Goal: Task Accomplishment & Management: Use online tool/utility

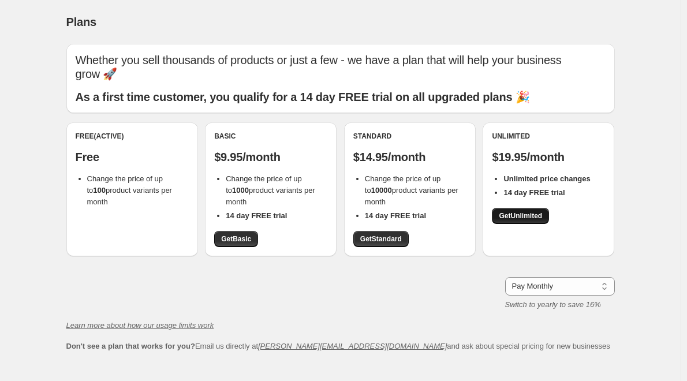
click at [516, 218] on span "Get Unlimited" at bounding box center [520, 215] width 43 height 9
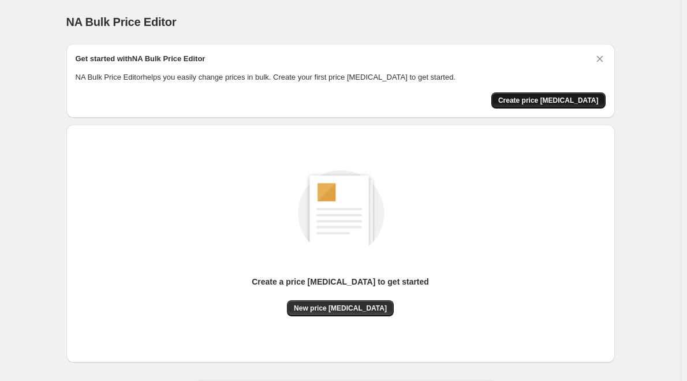
click at [536, 102] on span "Create price [MEDICAL_DATA]" at bounding box center [548, 100] width 100 height 9
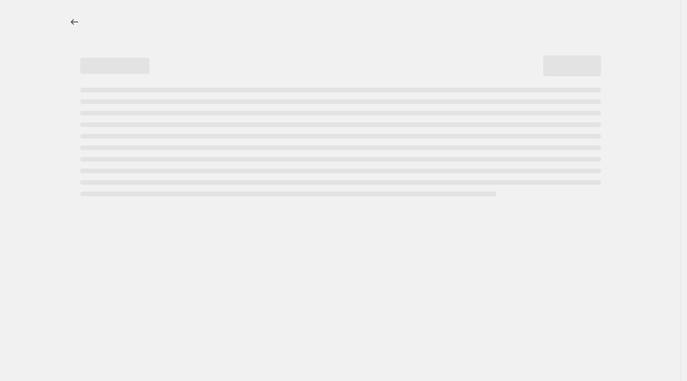
select select "percentage"
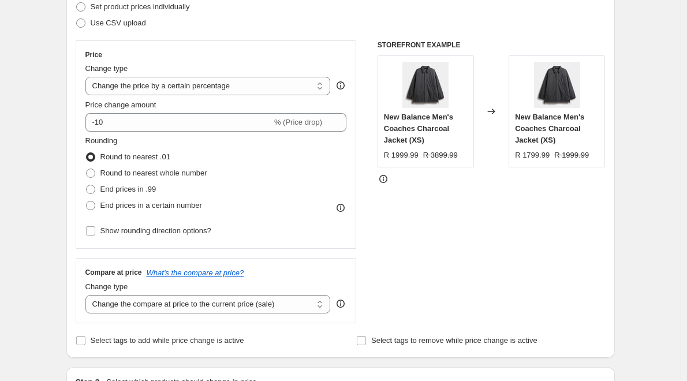
scroll to position [173, 0]
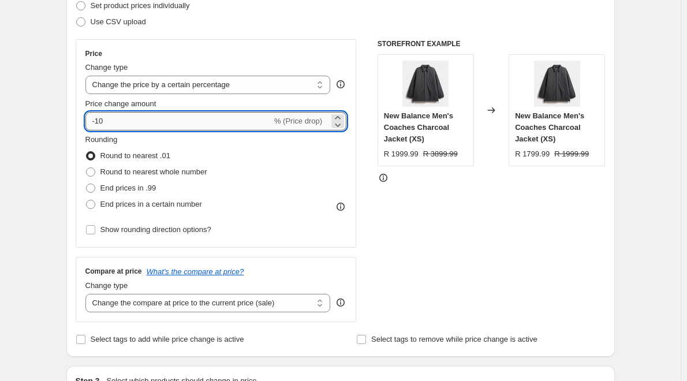
click at [120, 127] on input "-10" at bounding box center [178, 121] width 186 height 18
type input "-1"
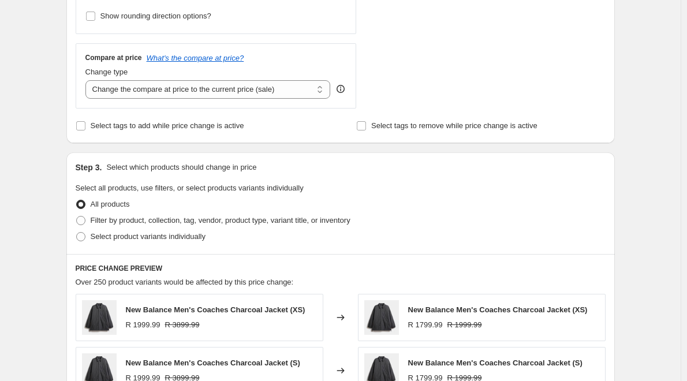
scroll to position [404, 0]
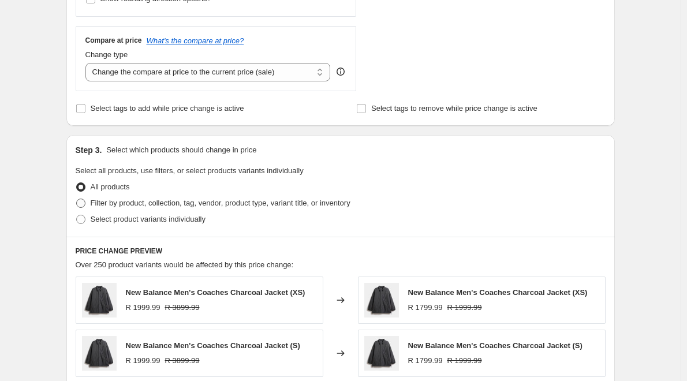
type input "-60"
click at [81, 201] on span at bounding box center [80, 203] width 9 height 9
click at [77, 199] on input "Filter by product, collection, tag, vendor, product type, variant title, or inv…" at bounding box center [76, 199] width 1 height 1
radio input "true"
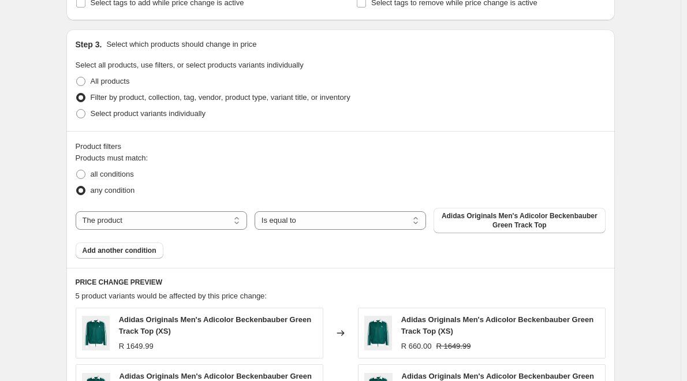
scroll to position [520, 0]
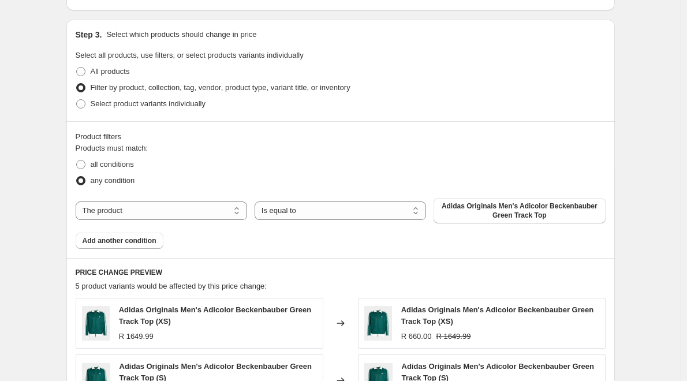
click at [191, 223] on div "The product The product's collection The product's tag The product's vendor The…" at bounding box center [341, 210] width 530 height 25
click at [195, 215] on select "The product The product's collection The product's tag The product's vendor The…" at bounding box center [161, 210] width 171 height 18
select select "collection"
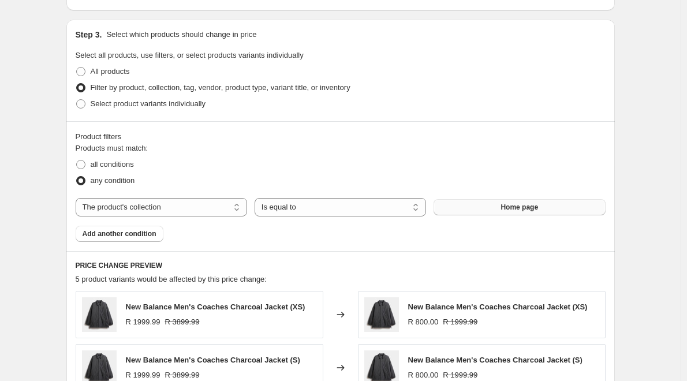
click at [473, 212] on button "Home page" at bounding box center [519, 207] width 171 height 16
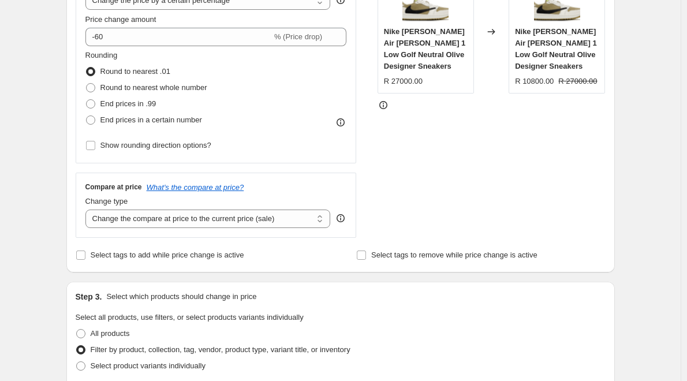
scroll to position [229, 0]
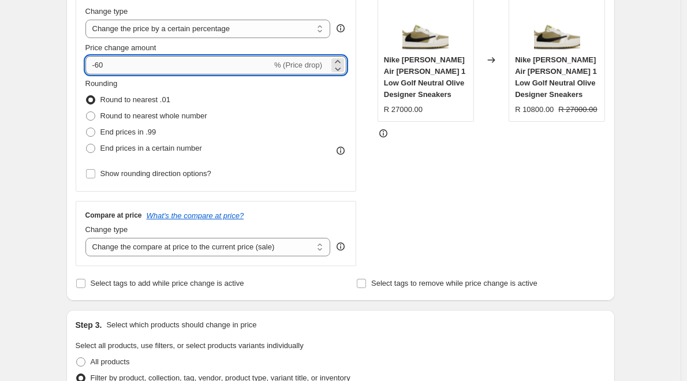
click at [103, 66] on input "-60" at bounding box center [178, 65] width 186 height 18
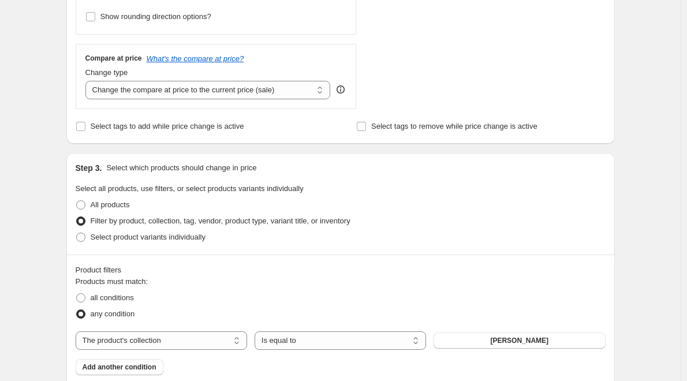
scroll to position [402, 0]
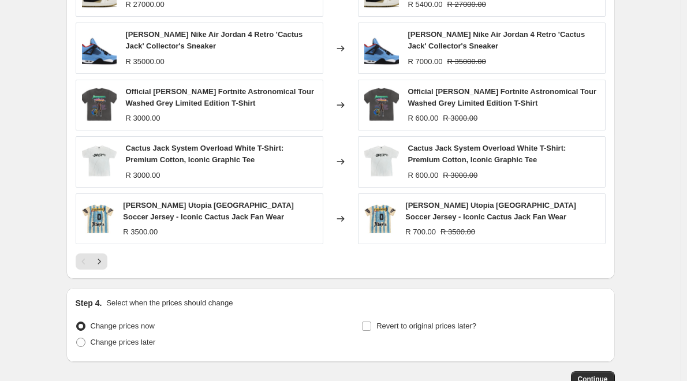
scroll to position [864, 0]
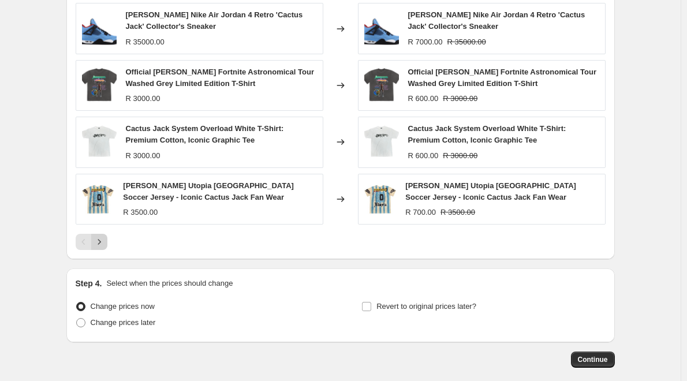
click at [98, 242] on icon "Next" at bounding box center [100, 242] width 12 height 12
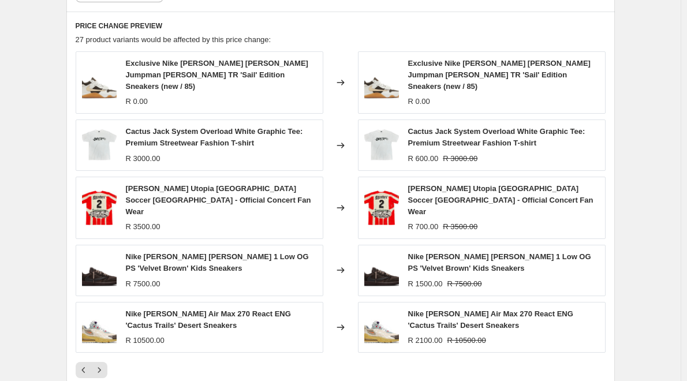
scroll to position [749, 0]
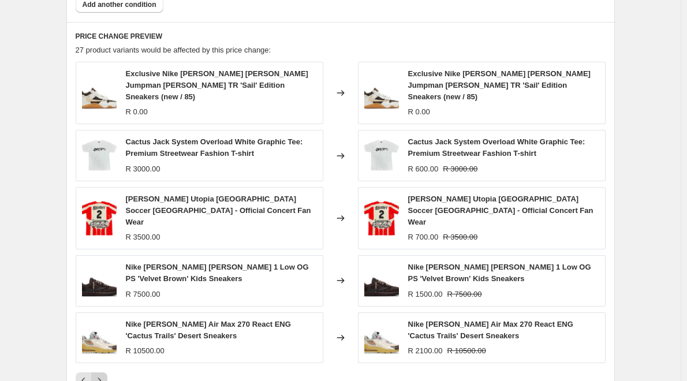
click at [103, 375] on icon "Next" at bounding box center [100, 381] width 12 height 12
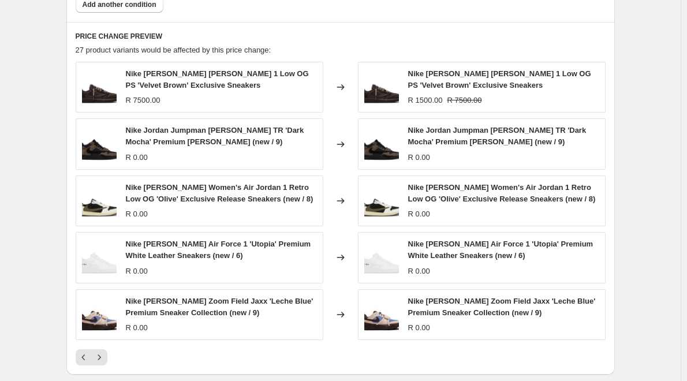
scroll to position [806, 0]
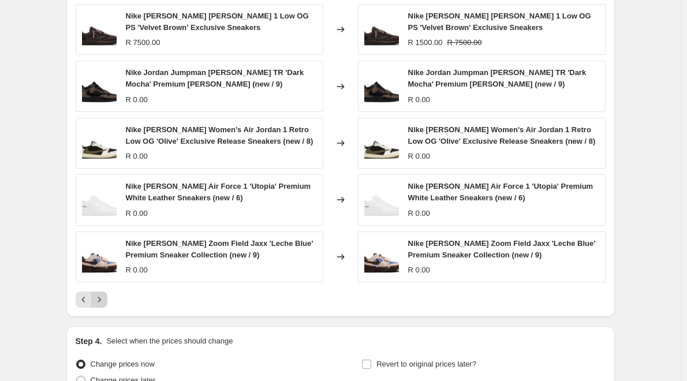
click at [103, 302] on icon "Next" at bounding box center [100, 300] width 12 height 12
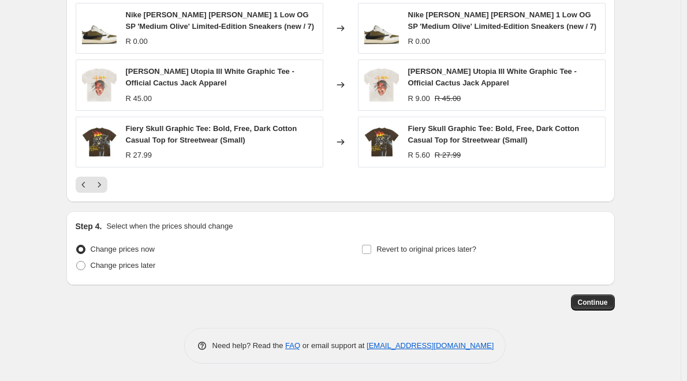
scroll to position [922, 0]
click at [99, 183] on icon "Next" at bounding box center [100, 185] width 12 height 12
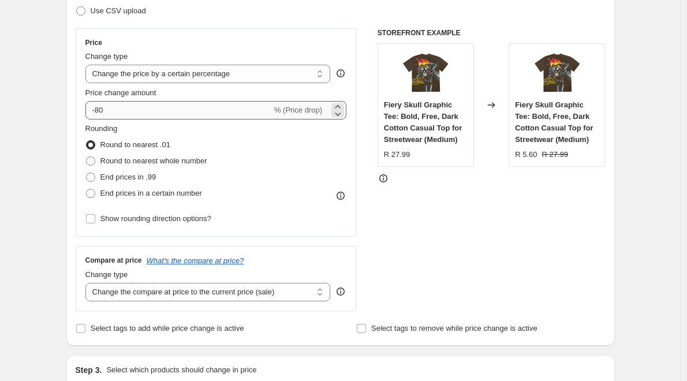
scroll to position [171, 0]
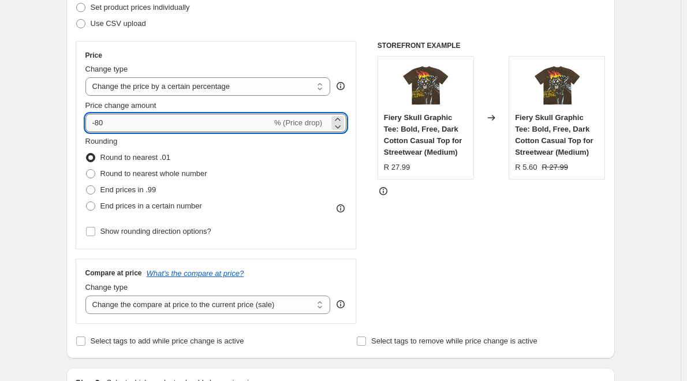
click at [102, 121] on input "-80" at bounding box center [178, 123] width 186 height 18
type input "-40"
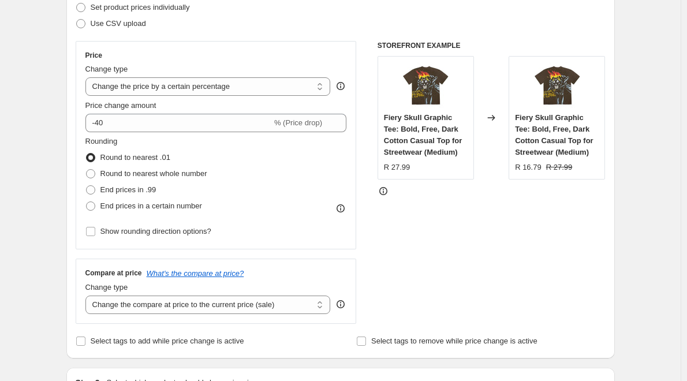
click at [313, 60] on div "Price Change type Change the price to a certain amount Change the price by a ce…" at bounding box center [216, 145] width 262 height 189
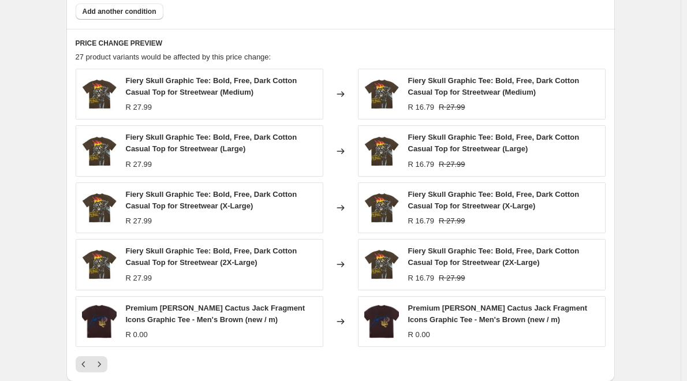
scroll to position [749, 0]
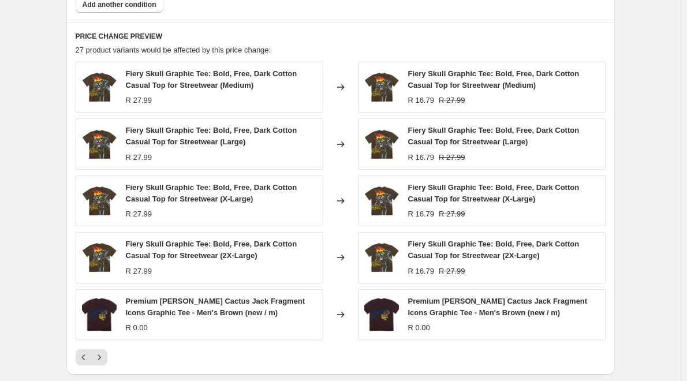
click at [414, 55] on div "27 product variants would be affected by this price change:" at bounding box center [341, 50] width 530 height 12
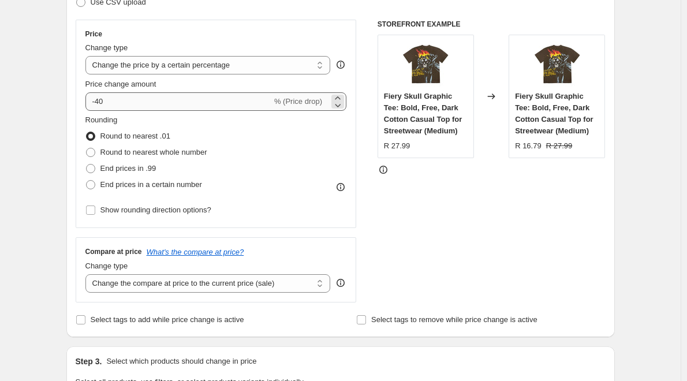
scroll to position [171, 0]
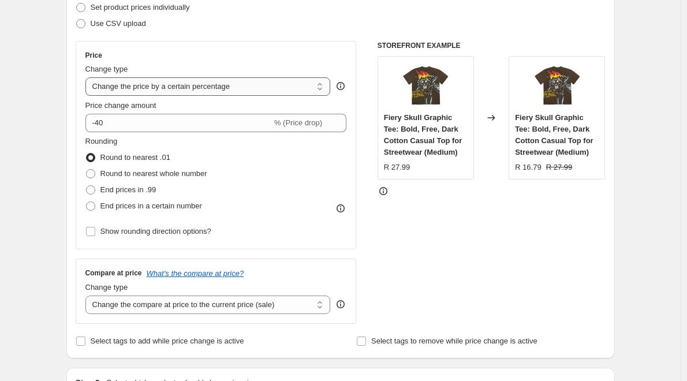
click at [244, 81] on select "Change the price to a certain amount Change the price by a certain amount Chang…" at bounding box center [207, 86] width 245 height 18
select select "to"
click at [88, 77] on select "Change the price to a certain amount Change the price by a certain amount Chang…" at bounding box center [207, 86] width 245 height 18
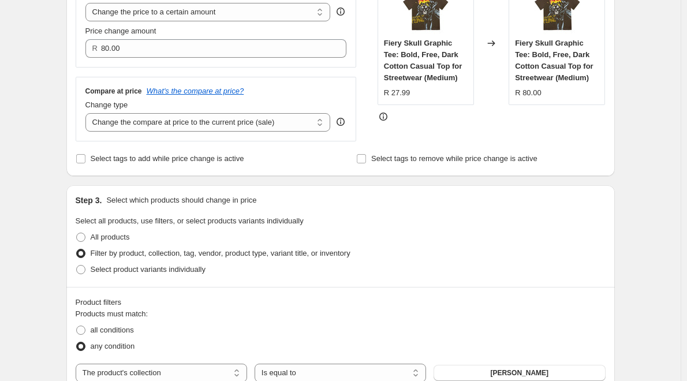
scroll to position [229, 0]
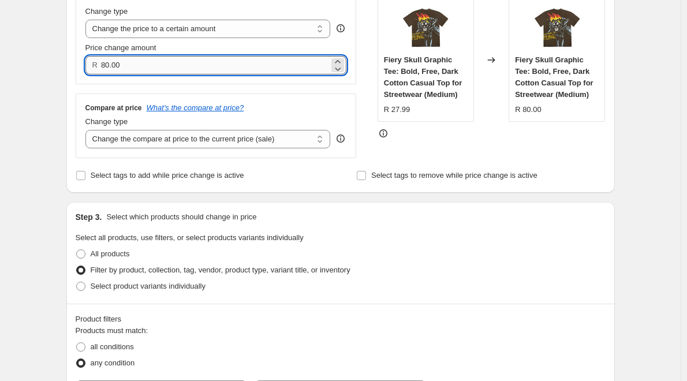
click at [111, 63] on input "80.00" at bounding box center [215, 65] width 228 height 18
click at [119, 65] on input "959.00" at bounding box center [215, 65] width 228 height 18
click at [136, 66] on input "959.520" at bounding box center [215, 65] width 228 height 18
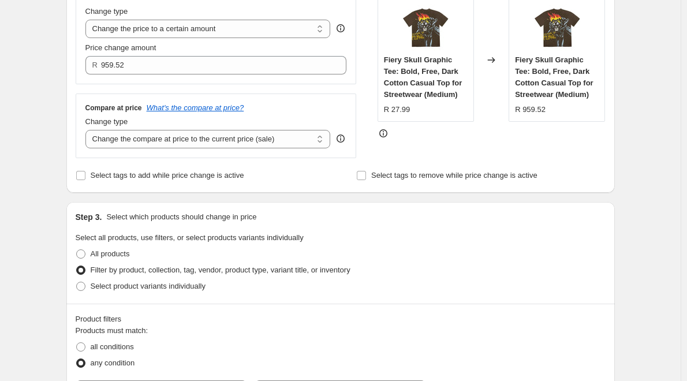
click at [30, 122] on div "Create new price [MEDICAL_DATA]. This page is ready Create new price [MEDICAL_D…" at bounding box center [340, 368] width 681 height 1195
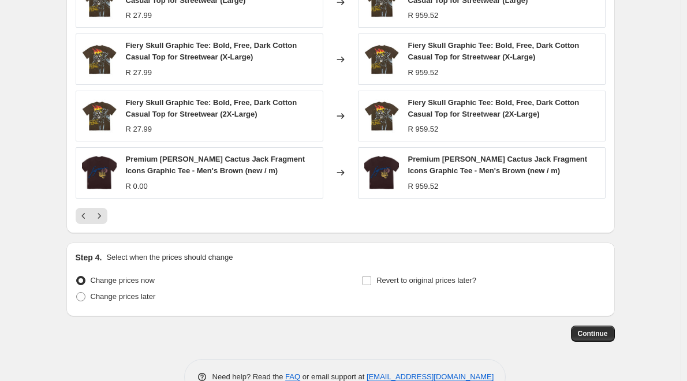
scroll to position [806, 0]
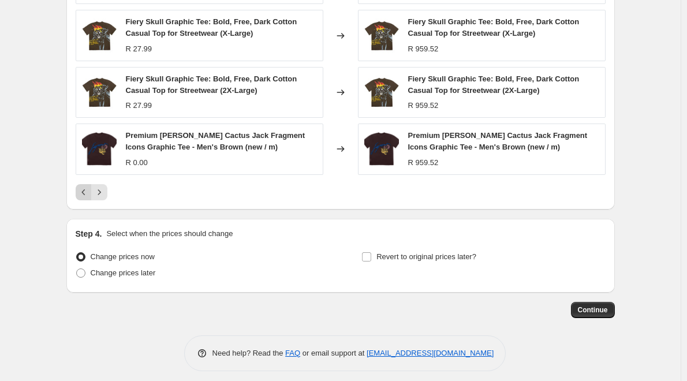
click at [84, 197] on icon "Previous" at bounding box center [84, 192] width 12 height 12
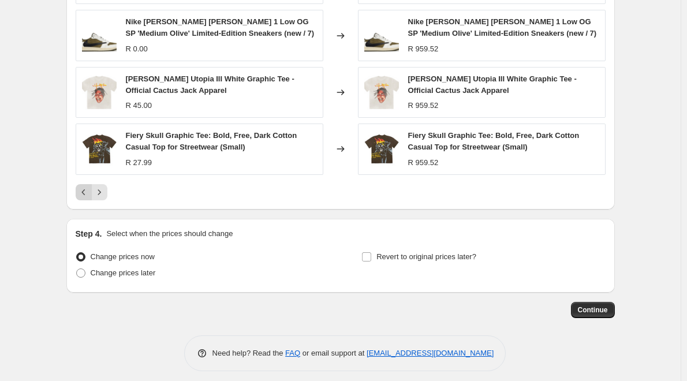
click at [84, 197] on icon "Previous" at bounding box center [84, 192] width 12 height 12
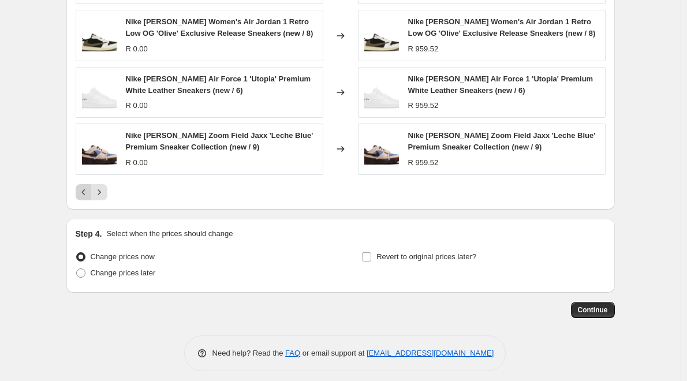
click at [83, 192] on icon "Previous" at bounding box center [84, 192] width 12 height 12
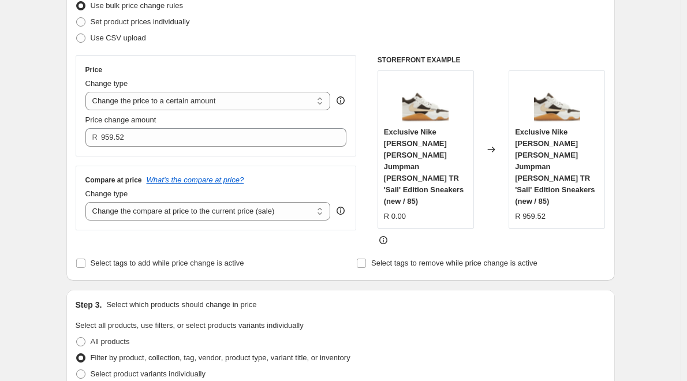
scroll to position [114, 0]
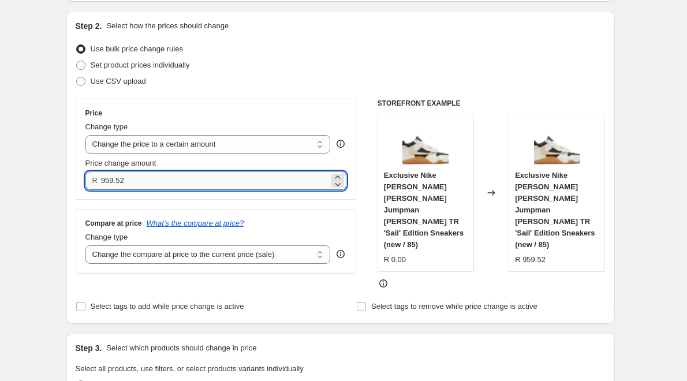
click at [104, 178] on input "959.52" at bounding box center [215, 180] width 228 height 18
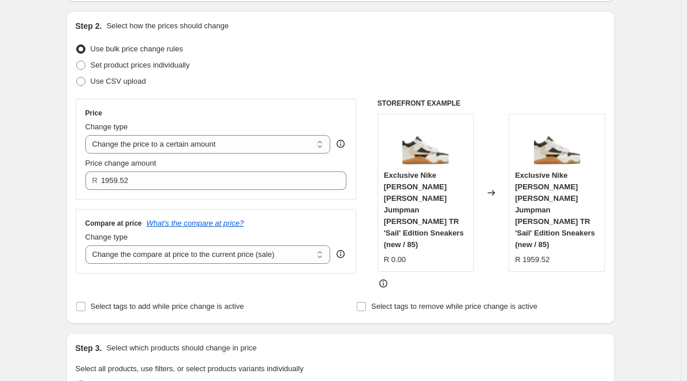
click at [298, 57] on div "Use bulk price change rules" at bounding box center [341, 49] width 530 height 16
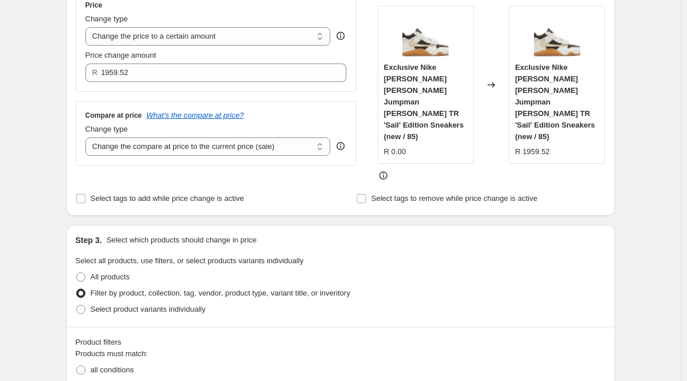
scroll to position [171, 0]
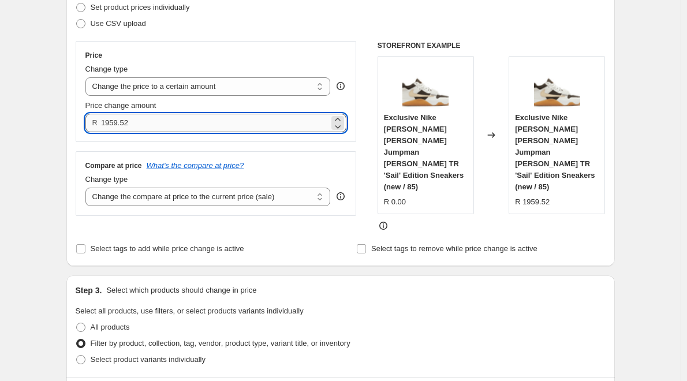
click at [107, 119] on input "1959.52" at bounding box center [215, 123] width 228 height 18
click at [113, 124] on input "1959.52" at bounding box center [215, 123] width 228 height 18
click at [112, 123] on input "1959.52" at bounding box center [215, 123] width 228 height 18
click at [114, 122] on input "1059.52" at bounding box center [215, 123] width 228 height 18
click at [279, 15] on div "Set product prices individually" at bounding box center [341, 7] width 530 height 16
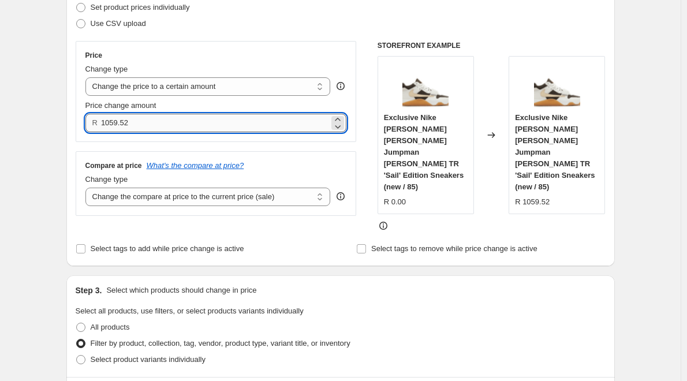
click at [110, 121] on input "1059.52" at bounding box center [215, 123] width 228 height 18
click at [297, 23] on div "Use CSV upload" at bounding box center [341, 24] width 530 height 16
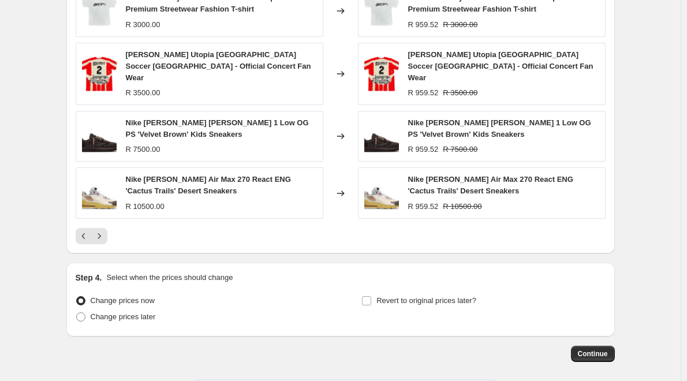
scroll to position [815, 0]
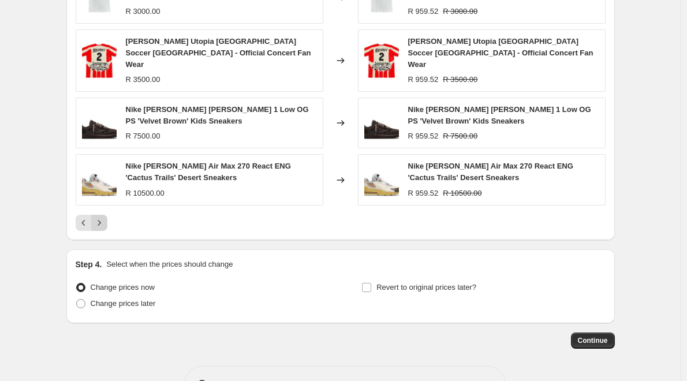
click at [105, 217] on icon "Next" at bounding box center [100, 223] width 12 height 12
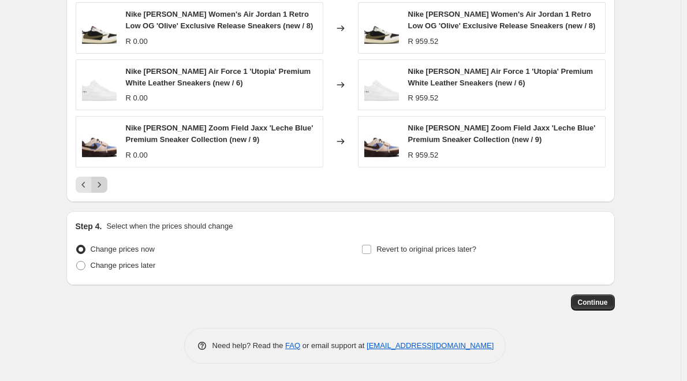
click at [105, 184] on icon "Next" at bounding box center [100, 185] width 12 height 12
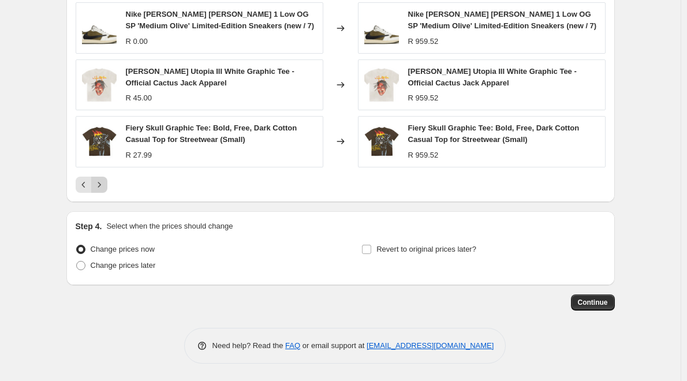
click at [105, 184] on icon "Next" at bounding box center [100, 185] width 12 height 12
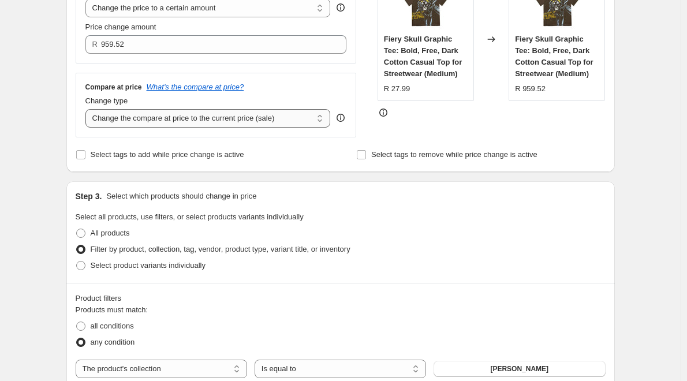
scroll to position [180, 0]
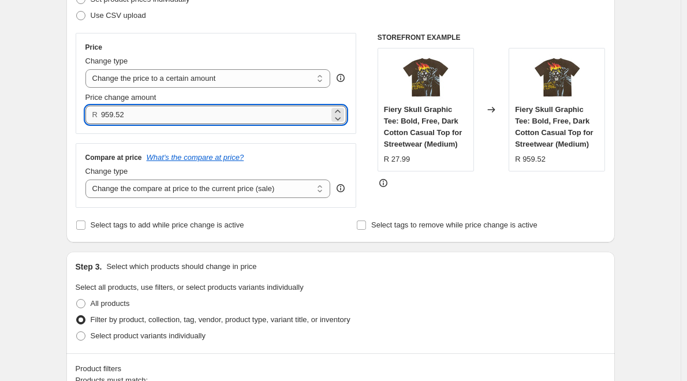
click at [111, 113] on input "959.52" at bounding box center [215, 115] width 228 height 18
click at [122, 115] on input "999.52" at bounding box center [215, 115] width 228 height 18
click at [127, 115] on input "999.92" at bounding box center [215, 115] width 228 height 18
type input "999.99"
click at [341, 21] on div "Use CSV upload" at bounding box center [341, 16] width 530 height 16
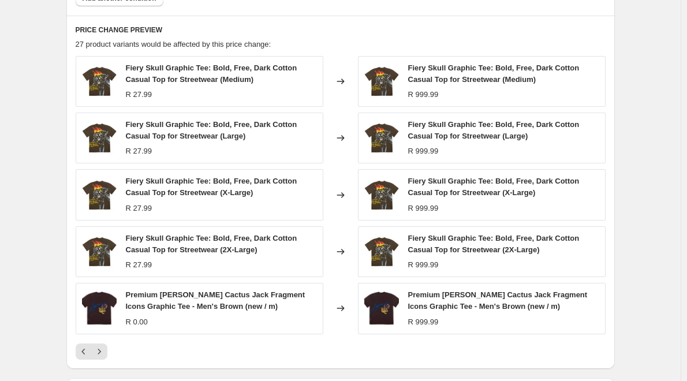
scroll to position [815, 0]
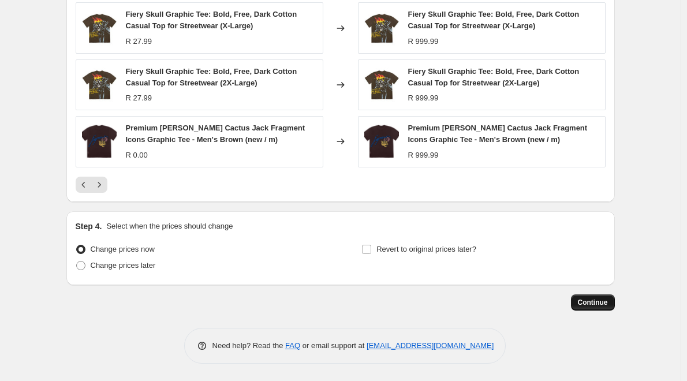
click at [593, 307] on button "Continue" at bounding box center [593, 302] width 44 height 16
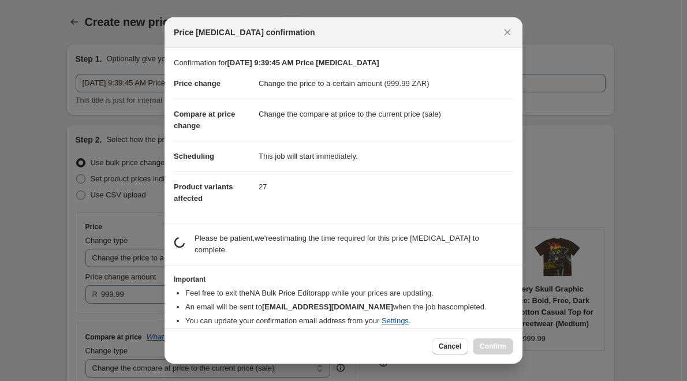
scroll to position [0, 0]
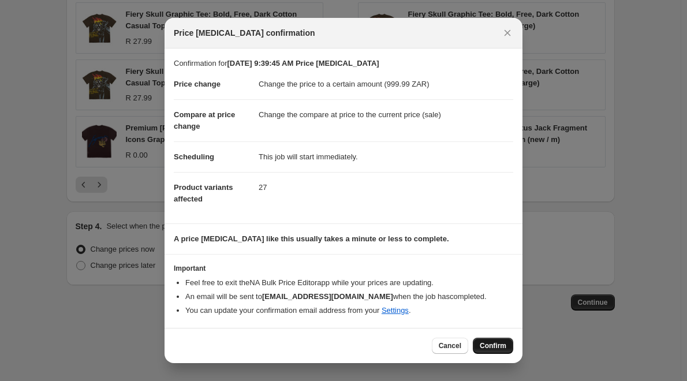
click at [496, 347] on span "Confirm" at bounding box center [493, 345] width 27 height 9
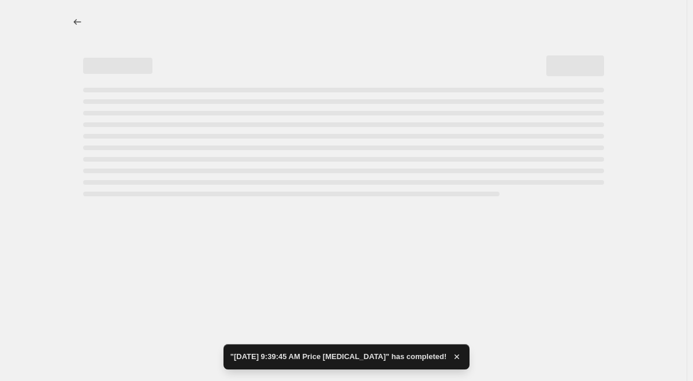
select select "collection"
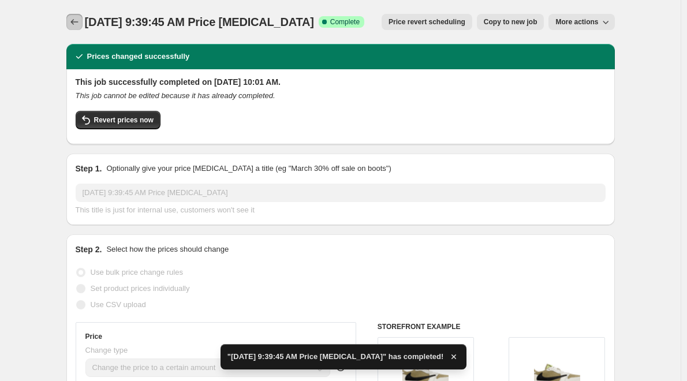
click at [78, 23] on icon "Price change jobs" at bounding box center [75, 22] width 12 height 12
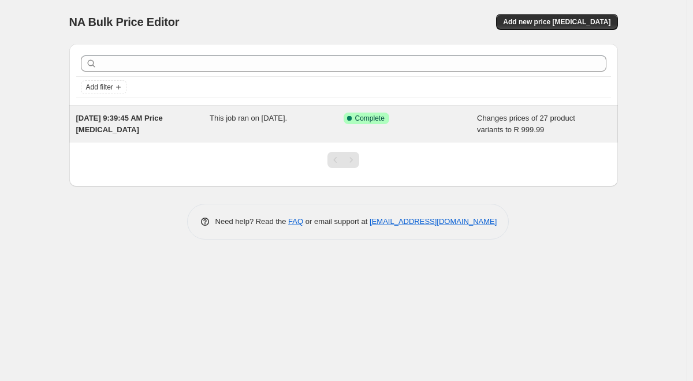
click at [388, 125] on div "Success Complete Complete" at bounding box center [410, 124] width 134 height 23
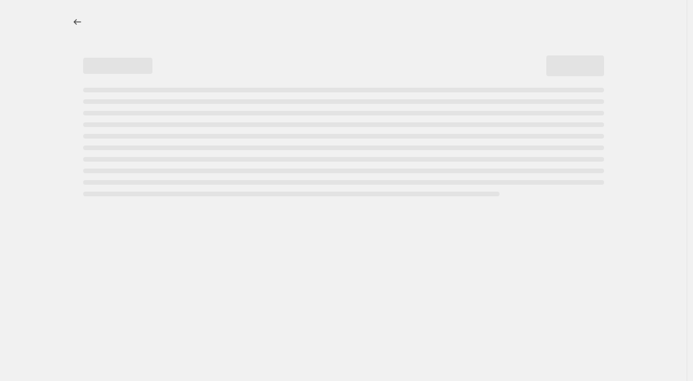
select select "collection"
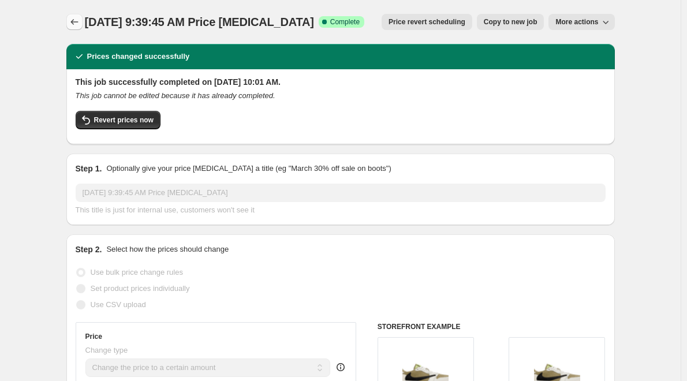
click at [73, 18] on icon "Price change jobs" at bounding box center [75, 22] width 12 height 12
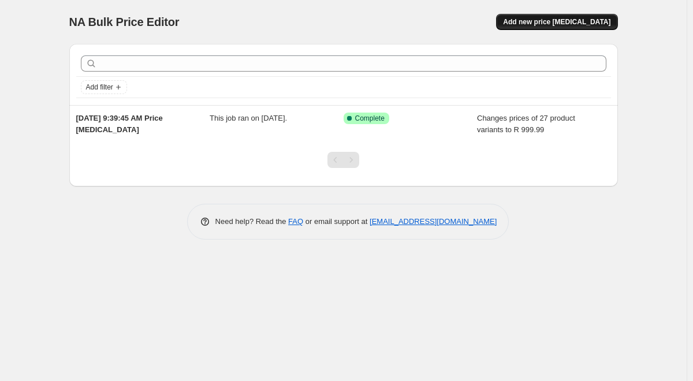
click at [548, 23] on span "Add new price [MEDICAL_DATA]" at bounding box center [556, 21] width 107 height 9
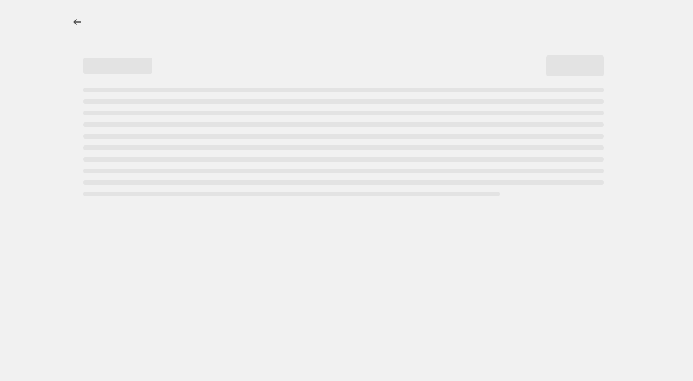
select select "percentage"
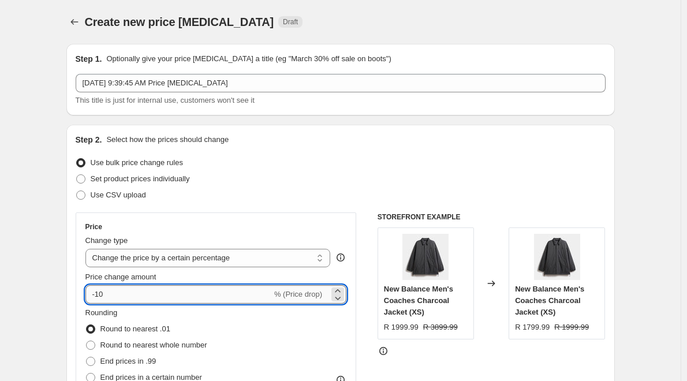
click at [158, 292] on input "-10" at bounding box center [178, 294] width 186 height 18
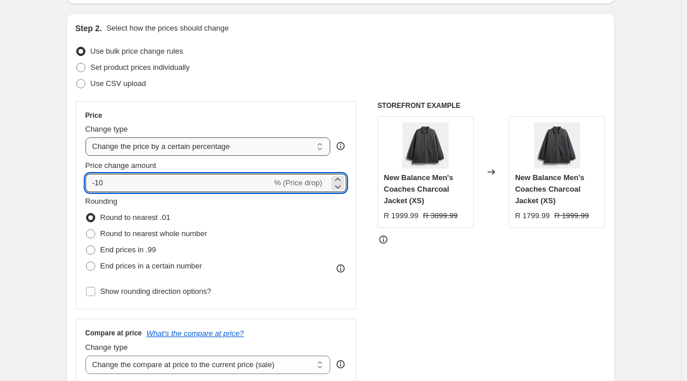
scroll to position [115, 0]
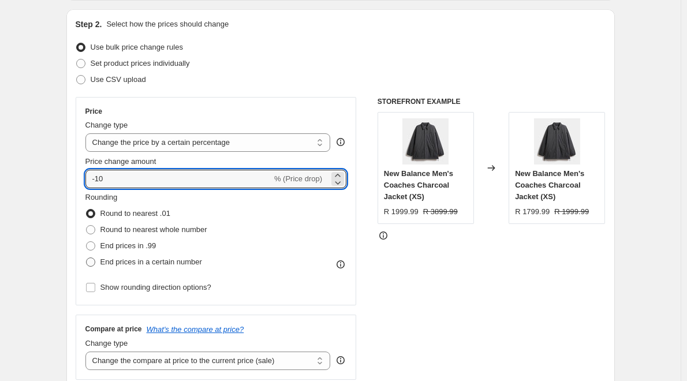
type input "-1"
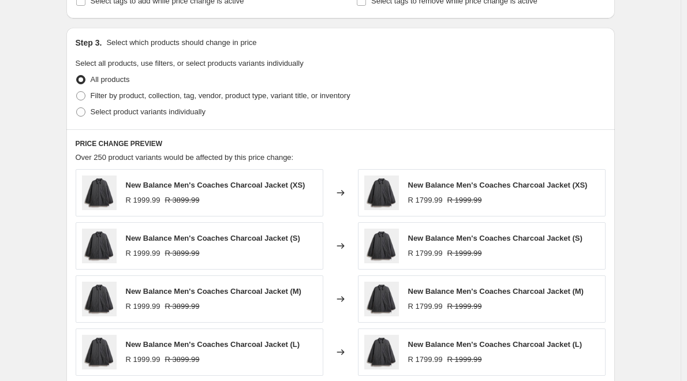
scroll to position [520, 0]
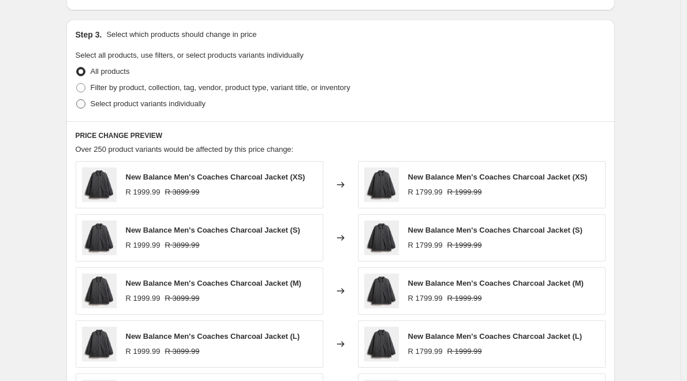
type input "-40"
click at [83, 109] on span at bounding box center [80, 103] width 9 height 9
click at [77, 100] on input "Select product variants individually" at bounding box center [76, 99] width 1 height 1
radio input "true"
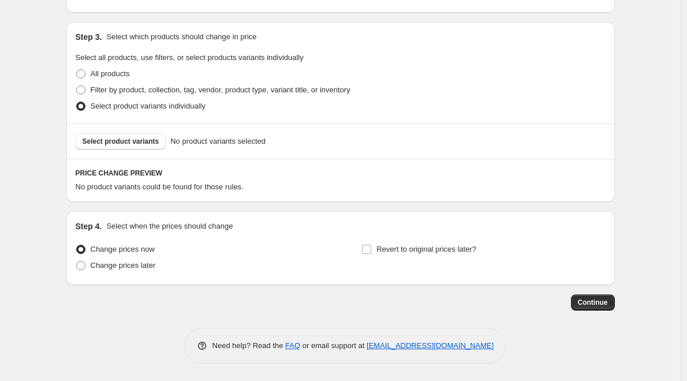
scroll to position [518, 0]
click at [81, 92] on span at bounding box center [80, 89] width 9 height 9
click at [77, 86] on input "Filter by product, collection, tag, vendor, product type, variant title, or inv…" at bounding box center [76, 85] width 1 height 1
radio input "true"
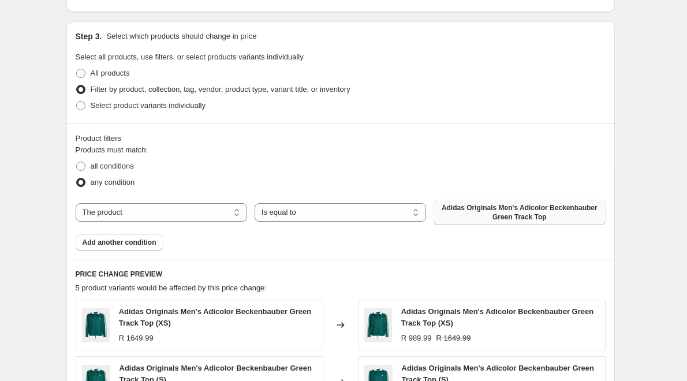
click at [448, 215] on span "Adidas Originals Men's Adicolor Beckenbauber Green Track Top" at bounding box center [519, 212] width 158 height 18
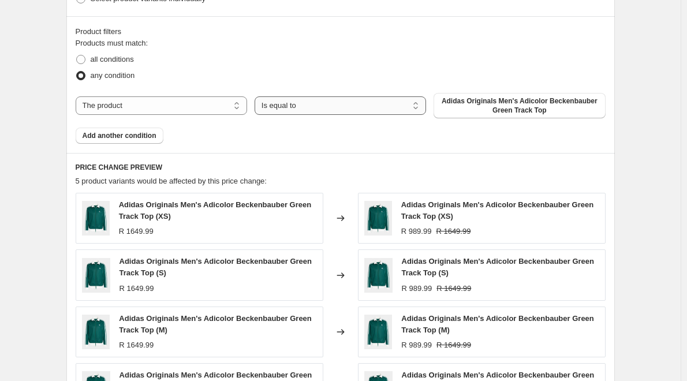
scroll to position [633, 0]
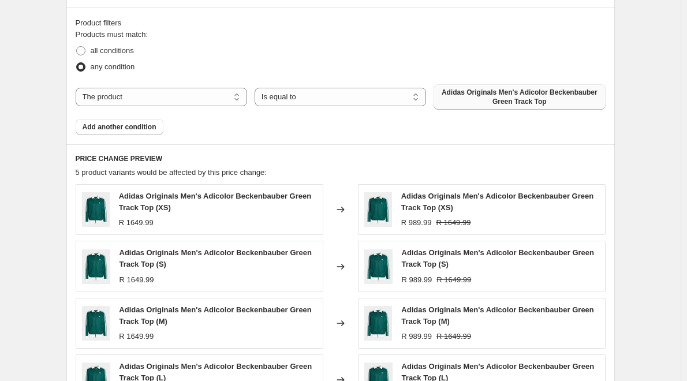
click at [464, 97] on span "Adidas Originals Men's Adicolor Beckenbauber Green Track Top" at bounding box center [519, 97] width 158 height 18
click at [206, 100] on select "The product The product's collection The product's tag The product's vendor The…" at bounding box center [161, 97] width 171 height 18
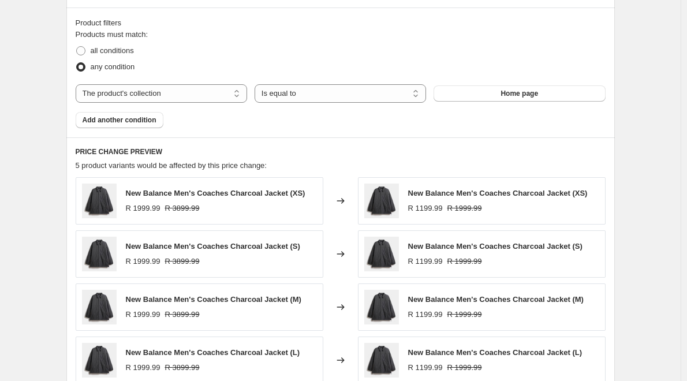
click at [488, 81] on div "Products must match: all conditions any condition The product The product's col…" at bounding box center [341, 78] width 530 height 99
click at [488, 87] on button "Home page" at bounding box center [519, 93] width 171 height 16
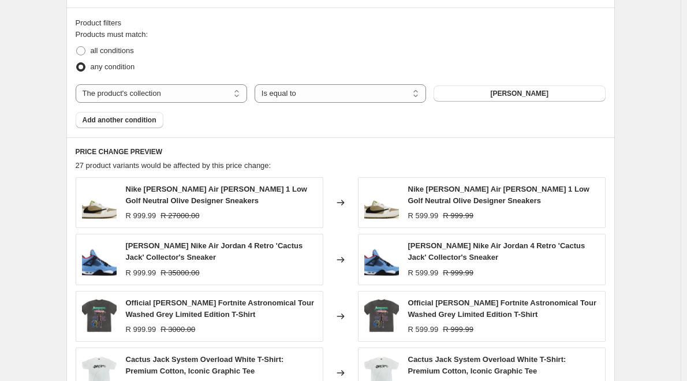
click at [397, 107] on div "Products must match: all conditions any condition The product The product's col…" at bounding box center [341, 78] width 530 height 99
click at [393, 97] on select "Is equal to Is not equal to" at bounding box center [340, 93] width 171 height 18
drag, startPoint x: 391, startPoint y: 97, endPoint x: 387, endPoint y: 103, distance: 7.0
click at [390, 97] on select "Is equal to Is not equal to" at bounding box center [340, 93] width 171 height 18
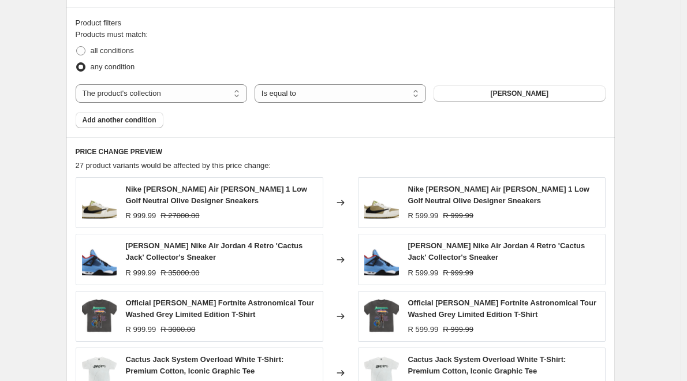
click at [346, 134] on div "Product filters Products must match: all conditions any condition The product T…" at bounding box center [340, 73] width 548 height 130
click at [209, 96] on select "The product The product's collection The product's tag The product's vendor The…" at bounding box center [161, 93] width 171 height 18
select select "tag"
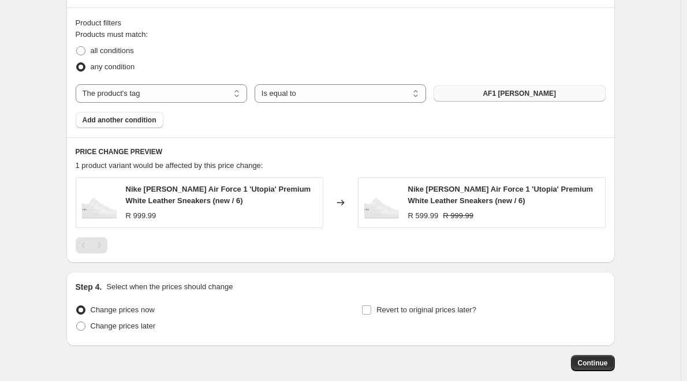
click at [511, 100] on button "AF1 [PERSON_NAME]" at bounding box center [519, 93] width 171 height 16
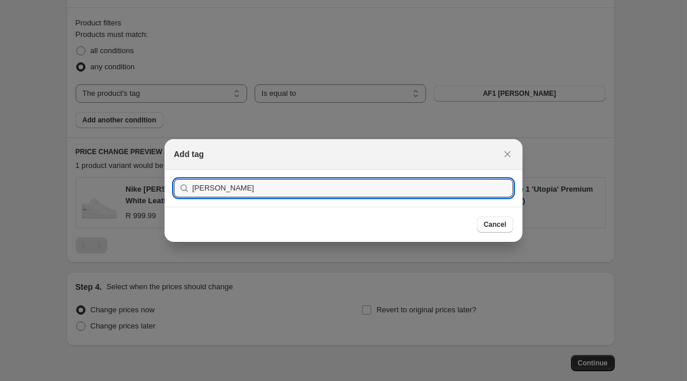
type input "[PERSON_NAME]"
click at [174, 170] on button "Submit" at bounding box center [190, 176] width 33 height 12
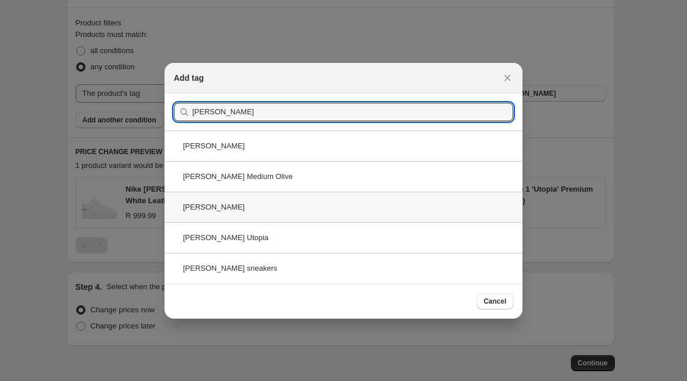
click at [219, 210] on div "[PERSON_NAME]" at bounding box center [344, 207] width 358 height 31
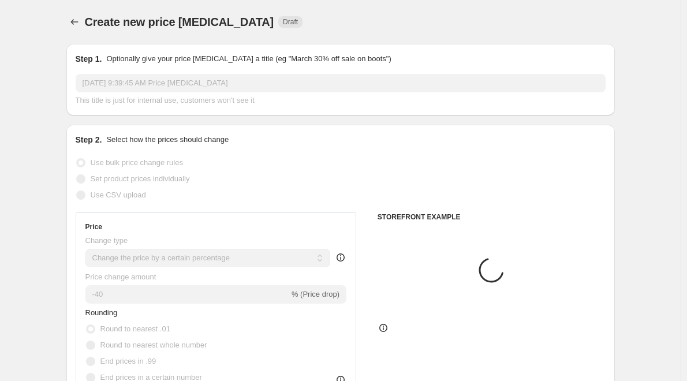
scroll to position [633, 0]
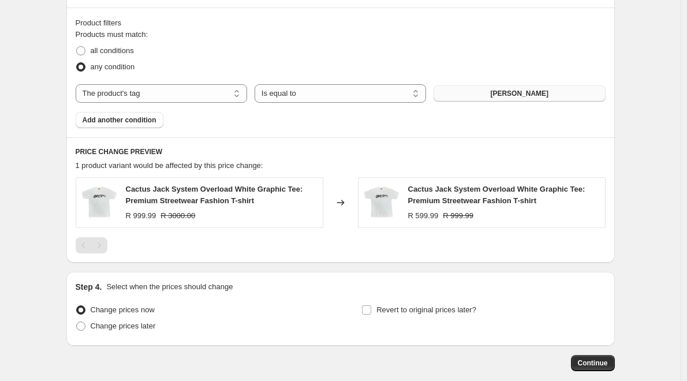
click at [511, 90] on span "[PERSON_NAME]" at bounding box center [519, 93] width 58 height 9
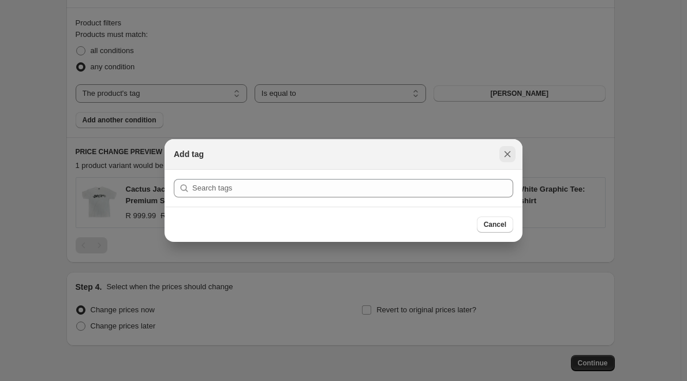
click at [510, 154] on icon "Close" at bounding box center [508, 154] width 12 height 12
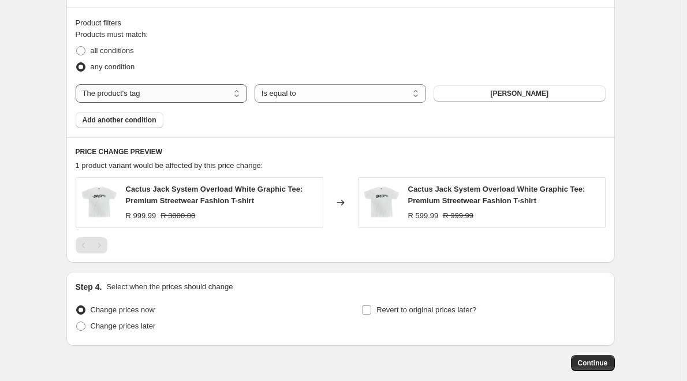
click at [185, 97] on select "The product The product's collection The product's tag The product's vendor The…" at bounding box center [161, 93] width 171 height 18
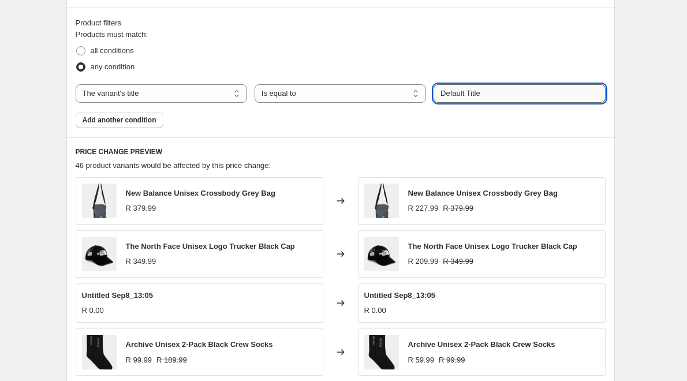
click at [487, 92] on input "Default Title" at bounding box center [519, 93] width 171 height 18
click at [489, 91] on input "Default Title" at bounding box center [519, 93] width 171 height 18
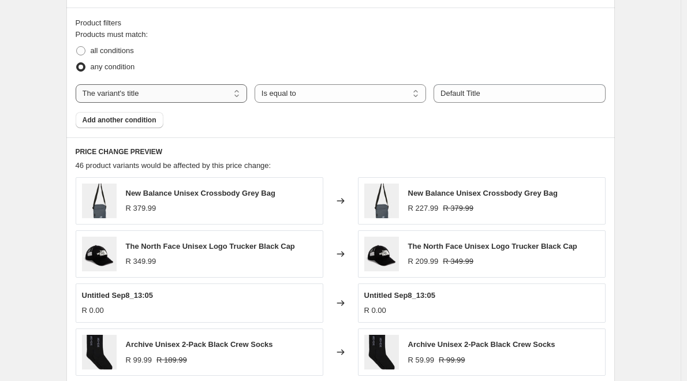
click at [189, 91] on select "The product The product's collection The product's tag The product's vendor The…" at bounding box center [161, 93] width 171 height 18
select select "product"
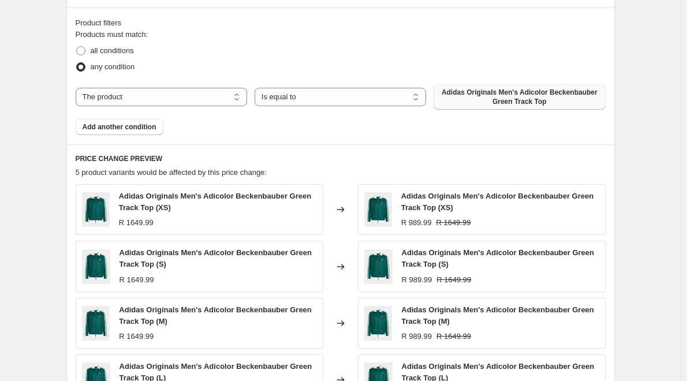
click at [503, 100] on span "Adidas Originals Men's Adicolor Beckenbauber Green Track Top" at bounding box center [519, 97] width 158 height 18
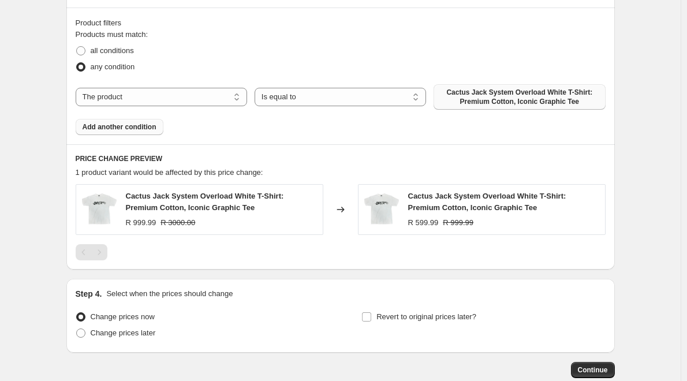
click at [140, 134] on button "Add another condition" at bounding box center [120, 127] width 88 height 16
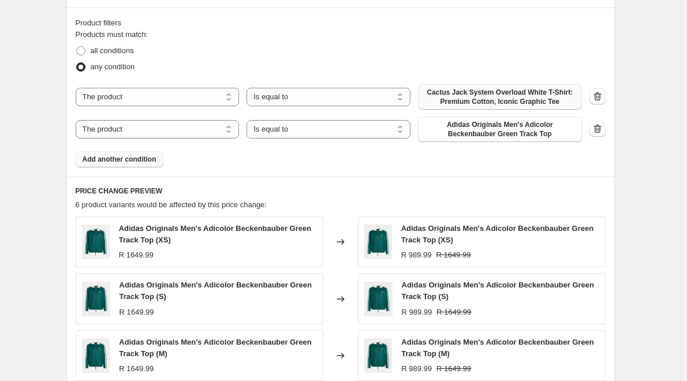
click at [152, 159] on span "Add another condition" at bounding box center [120, 159] width 74 height 9
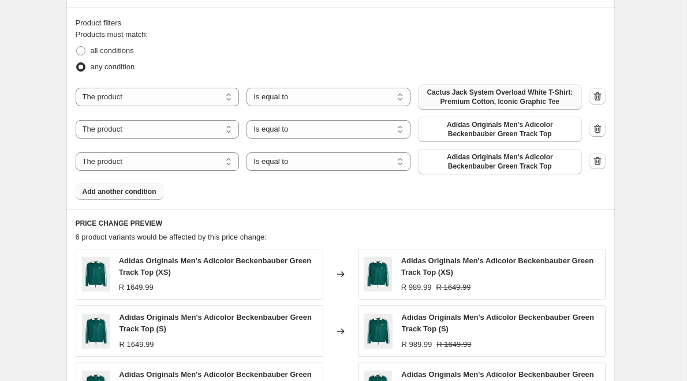
click at [141, 187] on button "Add another condition" at bounding box center [120, 192] width 88 height 16
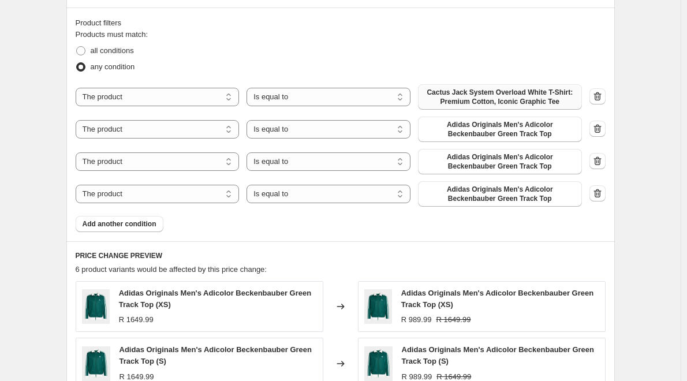
click at [142, 221] on span "Add another condition" at bounding box center [120, 223] width 74 height 9
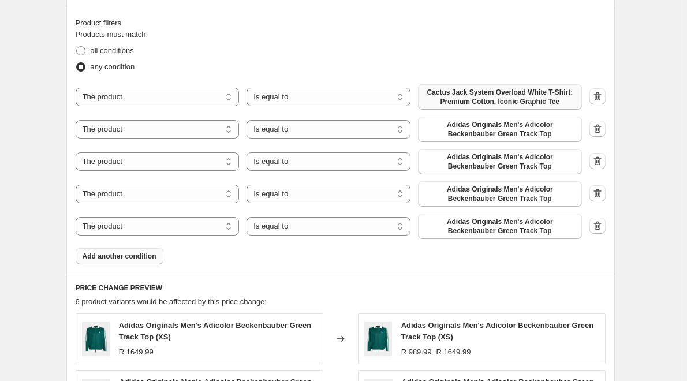
click at [139, 263] on button "Add another condition" at bounding box center [120, 256] width 88 height 16
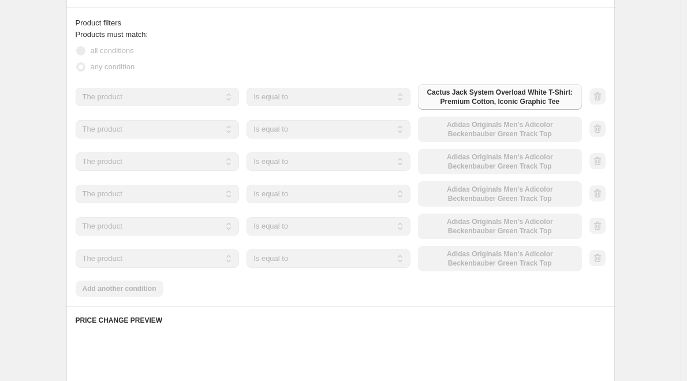
click at [141, 294] on button "Add another condition" at bounding box center [120, 289] width 88 height 16
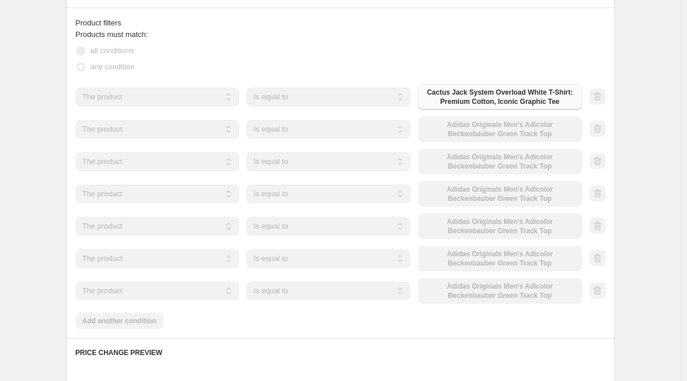
click at [140, 326] on div "Products must match: all conditions any condition The product The product's col…" at bounding box center [341, 179] width 530 height 300
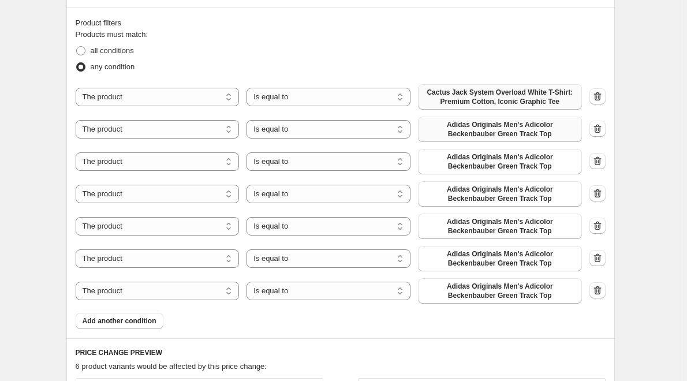
click at [458, 133] on span "Adidas Originals Men's Adicolor Beckenbauber Green Track Top" at bounding box center [500, 129] width 150 height 18
click at [451, 158] on span "Adidas Originals Men's Adicolor Beckenbauber Green Track Top" at bounding box center [500, 161] width 150 height 18
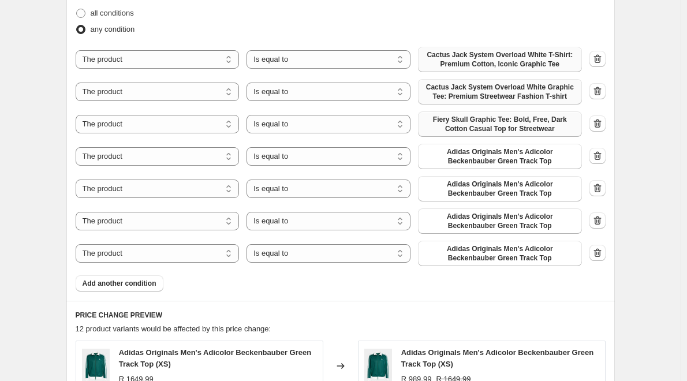
scroll to position [691, 0]
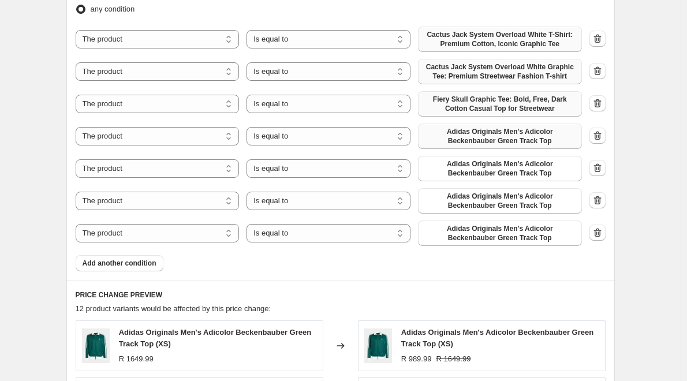
click at [463, 137] on span "Adidas Originals Men's Adicolor Beckenbauber Green Track Top" at bounding box center [500, 136] width 150 height 18
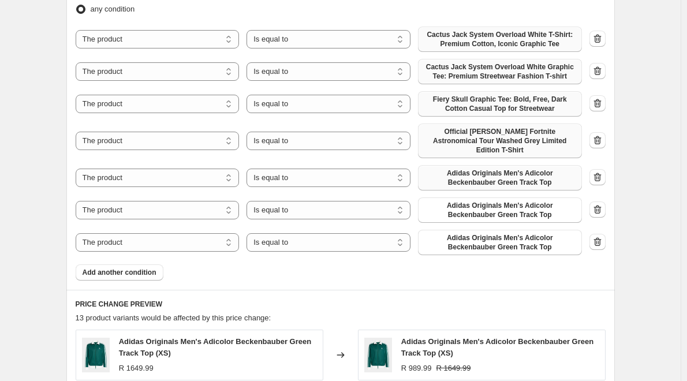
click at [444, 169] on span "Adidas Originals Men's Adicolor Beckenbauber Green Track Top" at bounding box center [500, 178] width 150 height 18
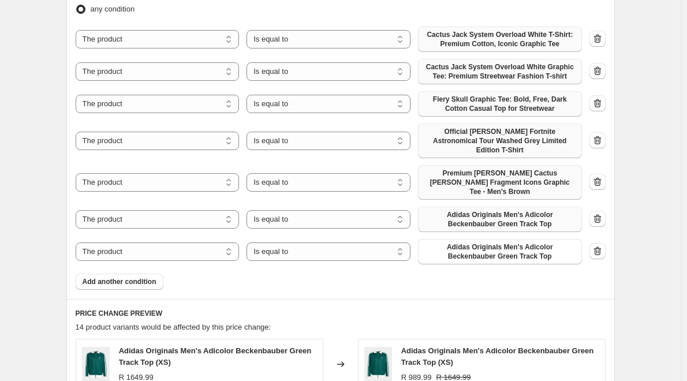
click at [470, 210] on span "Adidas Originals Men's Adicolor Beckenbauber Green Track Top" at bounding box center [500, 219] width 150 height 18
click at [154, 277] on span "Add another condition" at bounding box center [120, 281] width 74 height 9
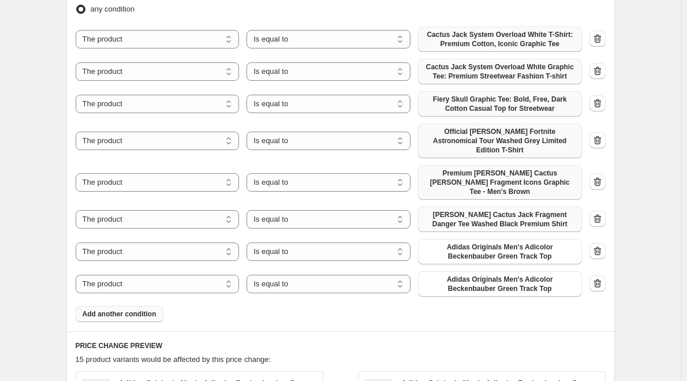
click at [140, 309] on span "Add another condition" at bounding box center [120, 313] width 74 height 9
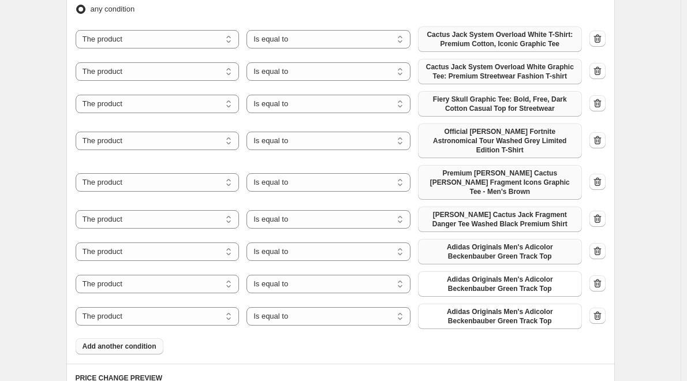
click at [485, 242] on span "Adidas Originals Men's Adicolor Beckenbauber Green Track Top" at bounding box center [500, 251] width 150 height 18
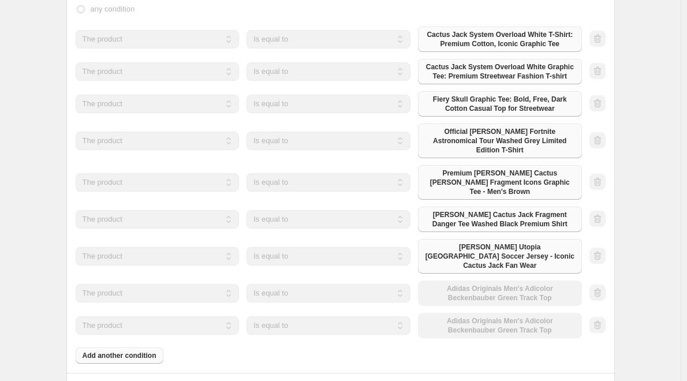
click at [468, 281] on div "The product The product's collection The product's tag The product's vendor The…" at bounding box center [329, 293] width 506 height 25
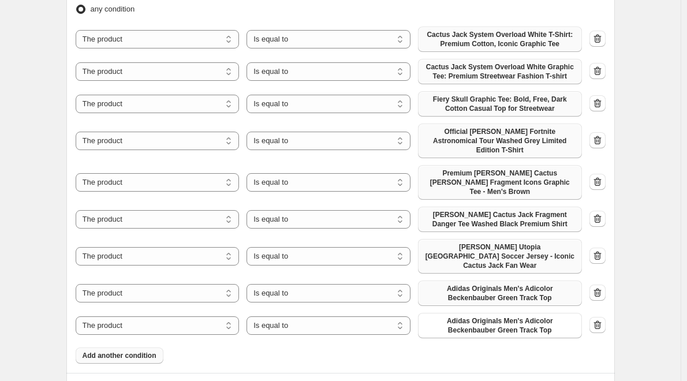
click at [464, 284] on span "Adidas Originals Men's Adicolor Beckenbauber Green Track Top" at bounding box center [500, 293] width 150 height 18
click at [493, 316] on span "Adidas Originals Men's Adicolor Beckenbauber Green Track Top" at bounding box center [500, 325] width 150 height 18
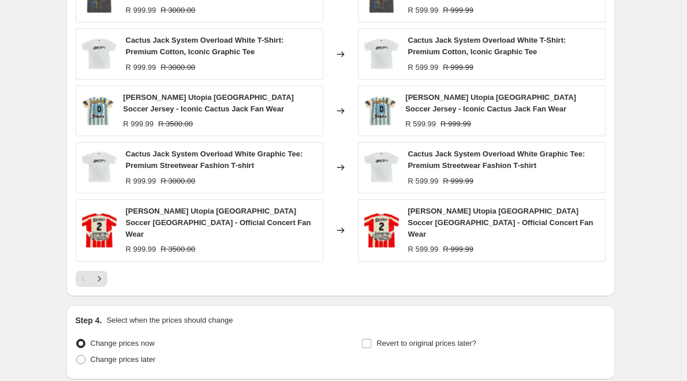
scroll to position [1187, 0]
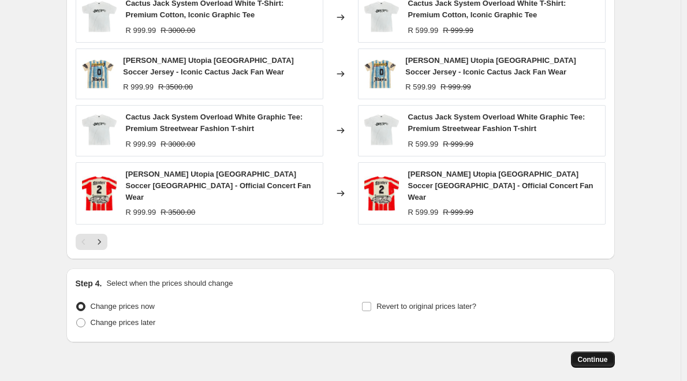
click at [591, 352] on button "Continue" at bounding box center [593, 360] width 44 height 16
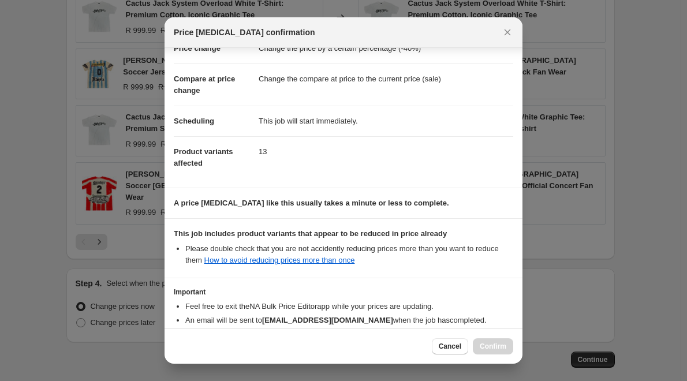
scroll to position [105, 0]
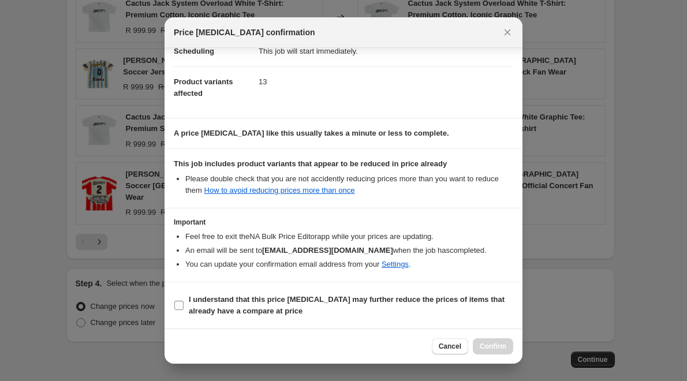
click at [177, 308] on input "I understand that this price [MEDICAL_DATA] may further reduce the prices of it…" at bounding box center [178, 305] width 9 height 9
checkbox input "true"
click at [502, 349] on span "Confirm" at bounding box center [493, 346] width 27 height 9
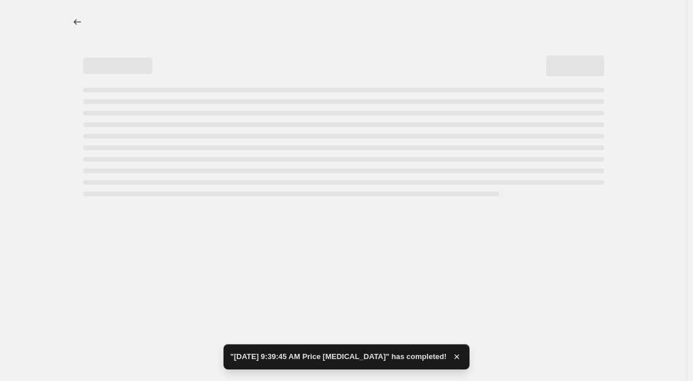
select select "percentage"
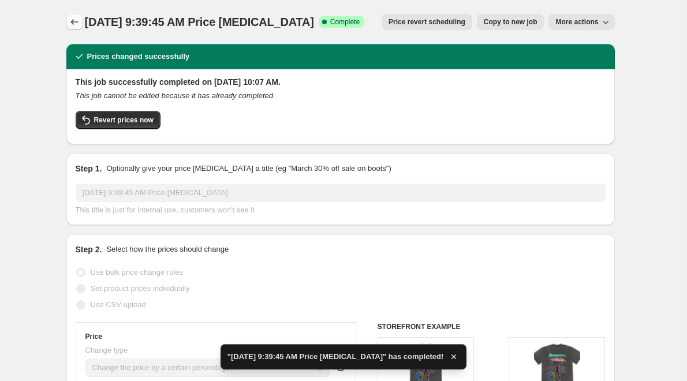
click at [72, 21] on icon "Price change jobs" at bounding box center [75, 22] width 12 height 12
